Goal: Transaction & Acquisition: Subscribe to service/newsletter

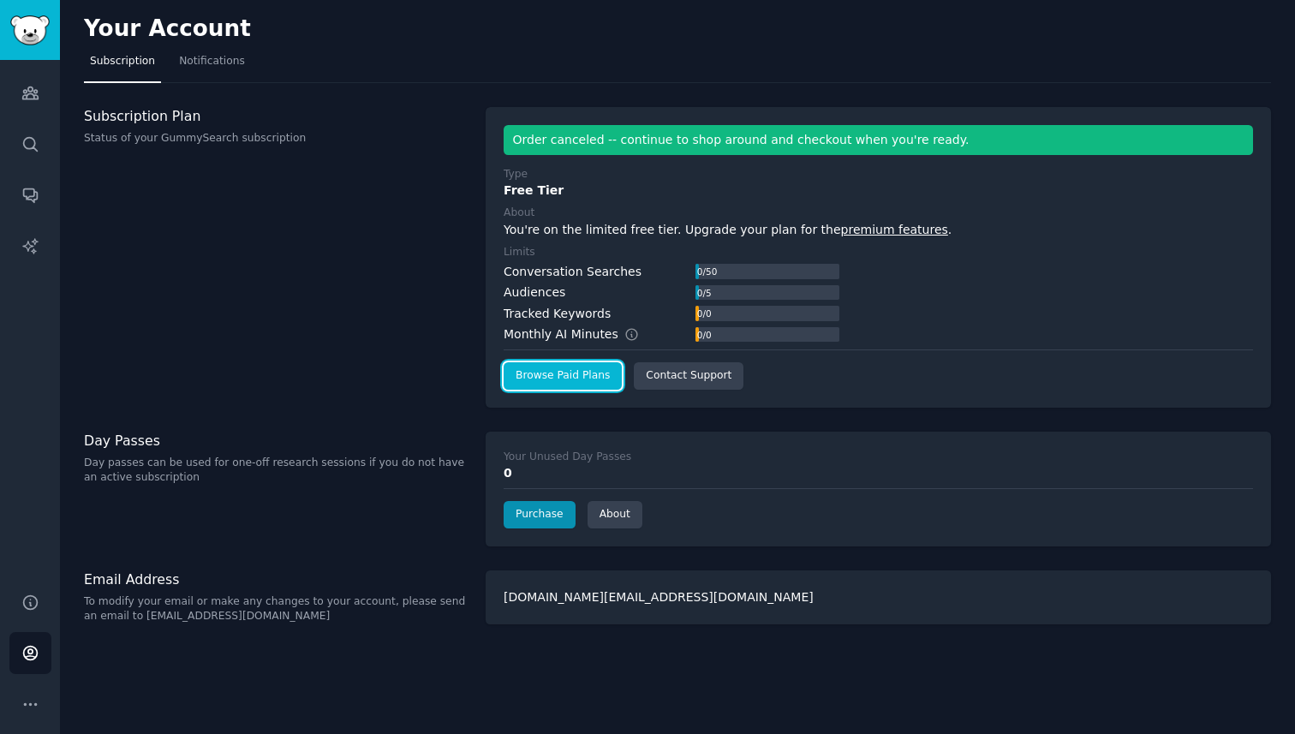
click at [583, 370] on link "Browse Paid Plans" at bounding box center [563, 375] width 118 height 27
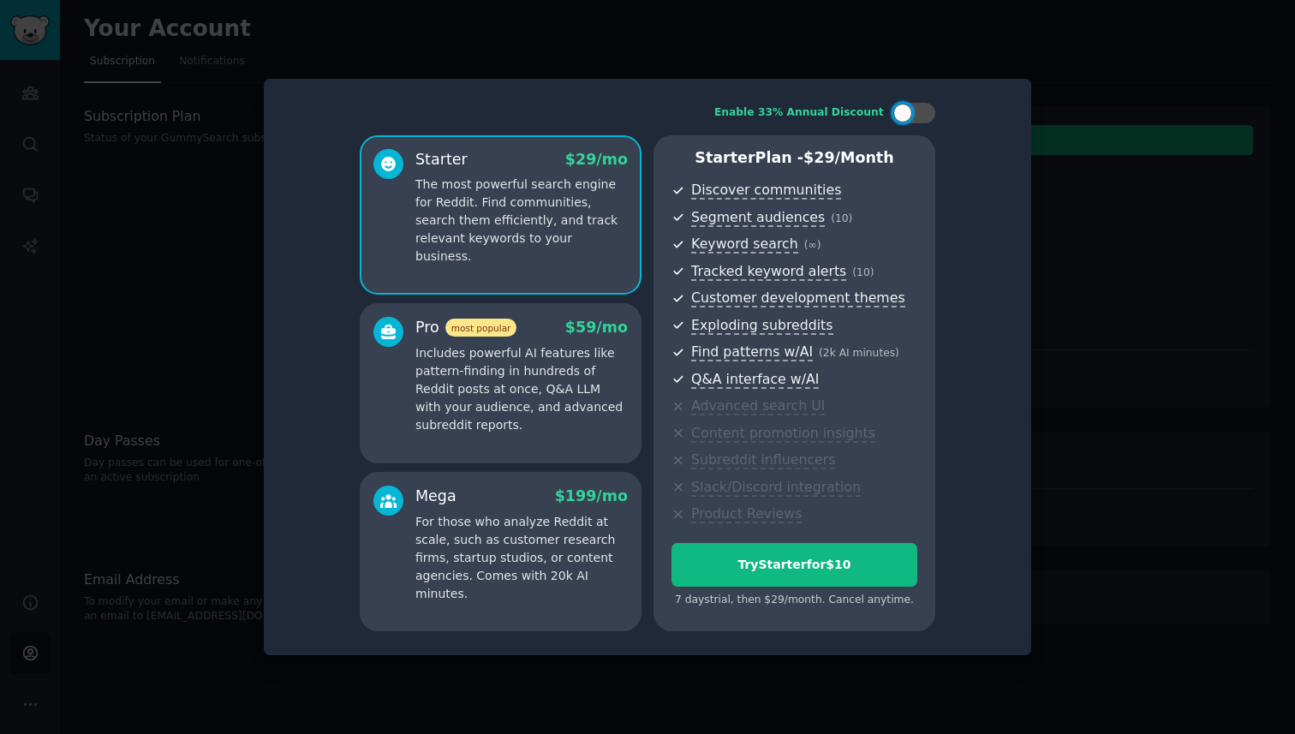
click at [568, 411] on p "Includes powerful AI features like pattern-finding in hundreds of Reddit posts …" at bounding box center [522, 389] width 212 height 90
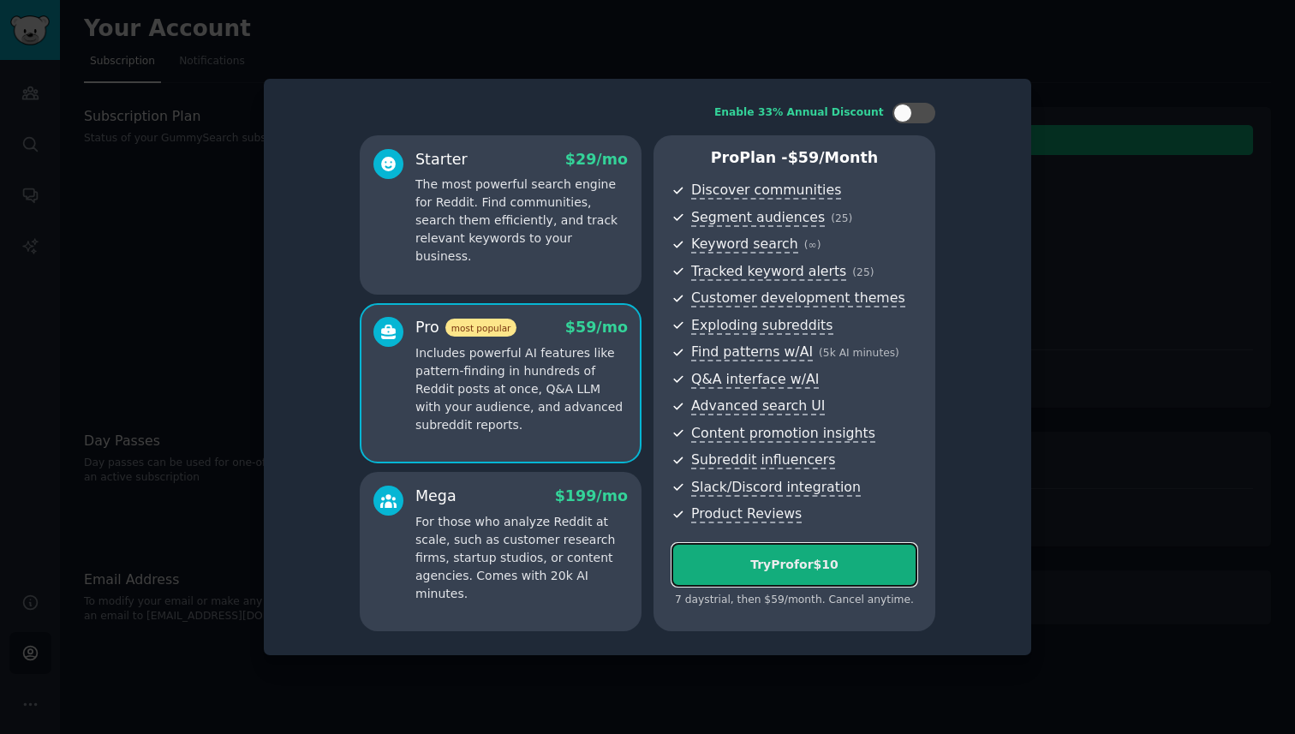
click at [784, 571] on div "Try Pro for $10" at bounding box center [795, 565] width 244 height 18
